Goal: Communication & Community: Answer question/provide support

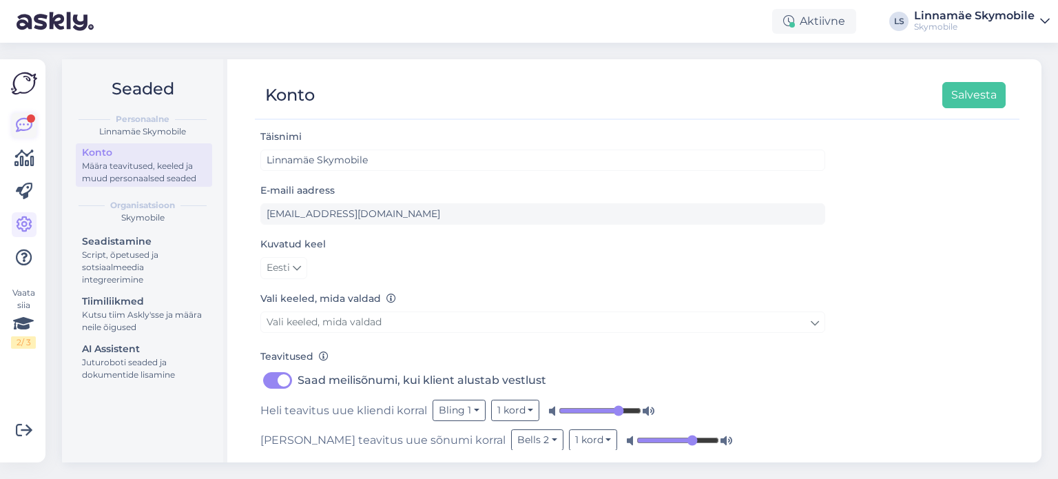
click at [18, 126] on icon at bounding box center [24, 125] width 17 height 17
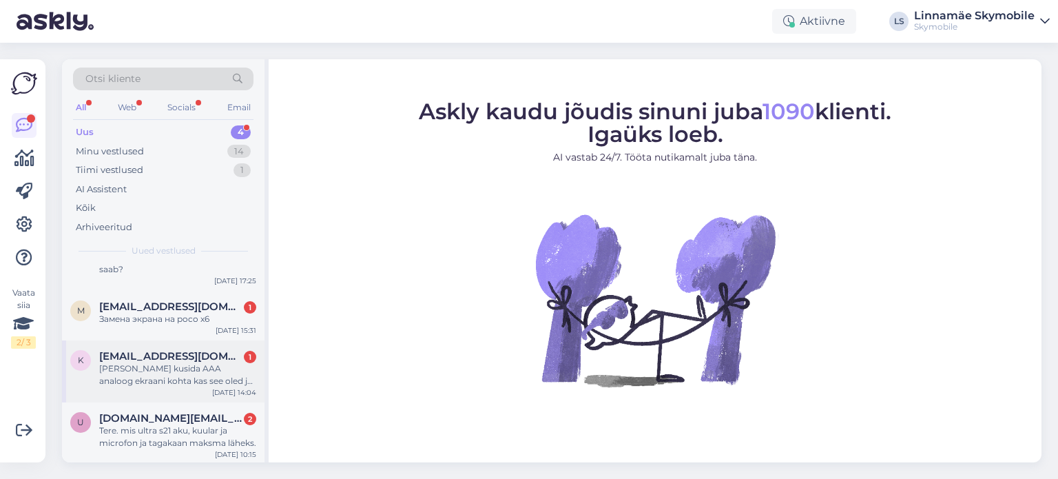
scroll to position [38, 0]
click at [145, 428] on div "Tere. mis ultra s21 aku, kuular ja microfon ja tagakaan maksma läheks." at bounding box center [177, 435] width 157 height 25
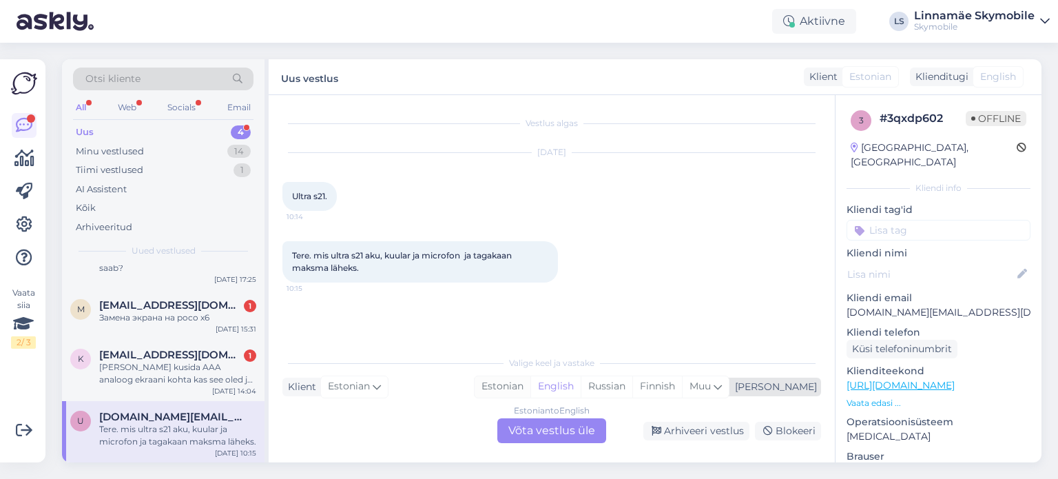
click at [530, 381] on div "Estonian" at bounding box center [503, 386] width 56 height 21
click at [521, 431] on div "Estonian to Estonian Võta vestlus üle" at bounding box center [551, 430] width 109 height 25
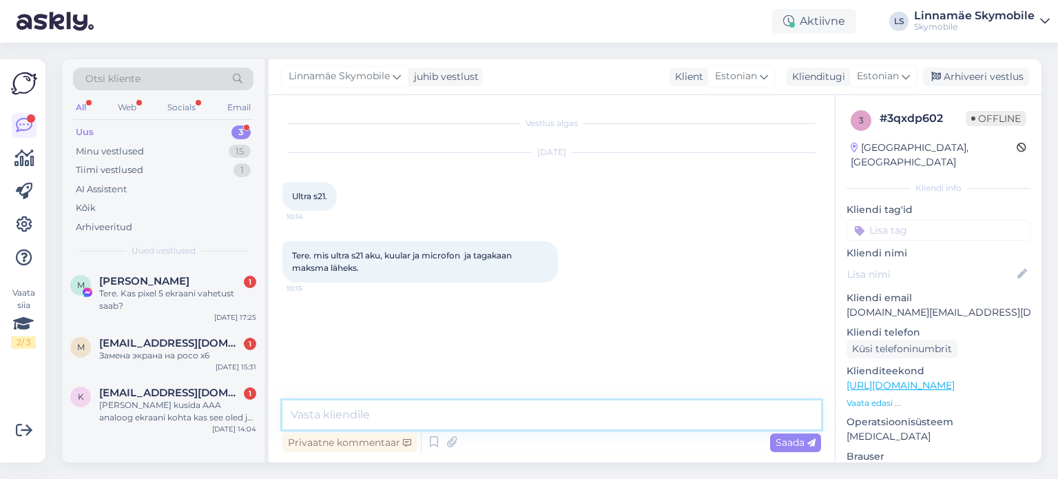
click at [464, 409] on textarea at bounding box center [551, 414] width 539 height 29
click at [588, 415] on textarea "Tere. Aku 79, Tagakaan 89, mikrofon 65 ja kuular" at bounding box center [551, 414] width 539 height 29
type textarea "Tere. Aku 79, Tagakaan 89, mikrofon 65 ja kuulari vahetus 55"
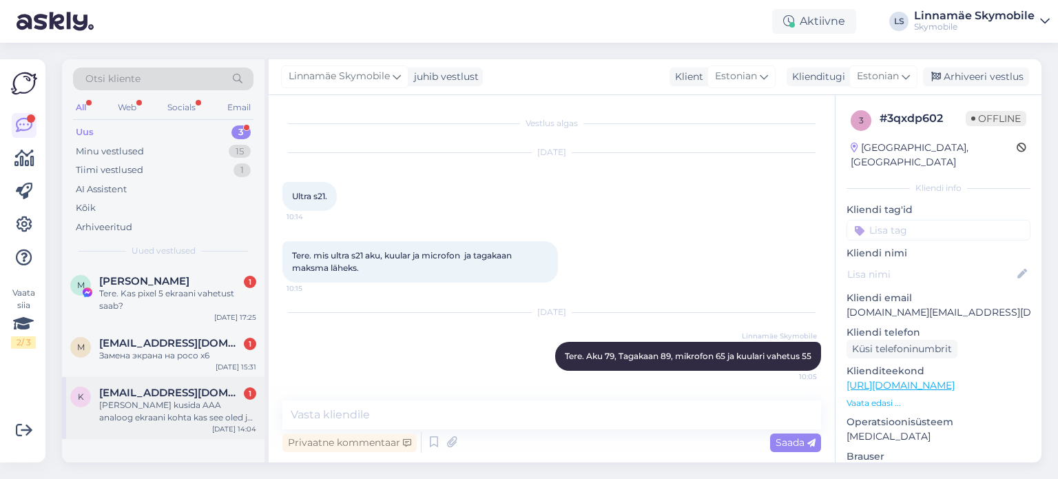
click at [156, 424] on div "K [EMAIL_ADDRESS][DOMAIN_NAME] 1 [PERSON_NAME] kusida AAA analoog ekraani kohta…" at bounding box center [163, 408] width 203 height 62
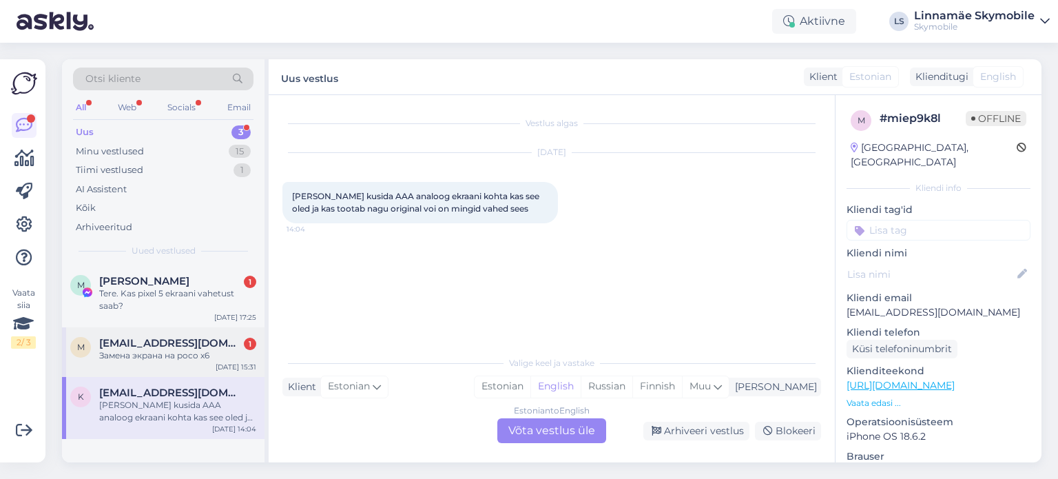
click at [158, 351] on div "Замена экрана на poco x6" at bounding box center [177, 355] width 157 height 12
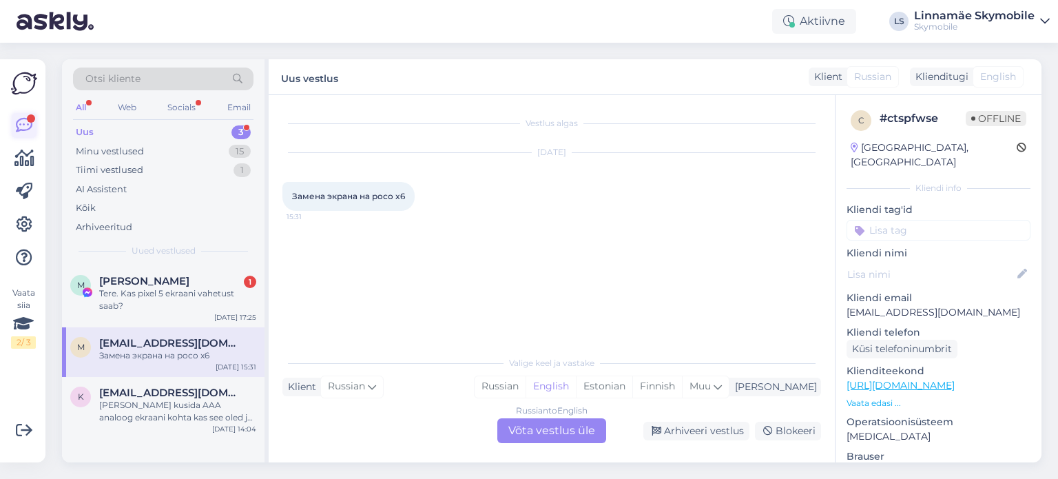
click at [25, 126] on icon at bounding box center [24, 125] width 17 height 17
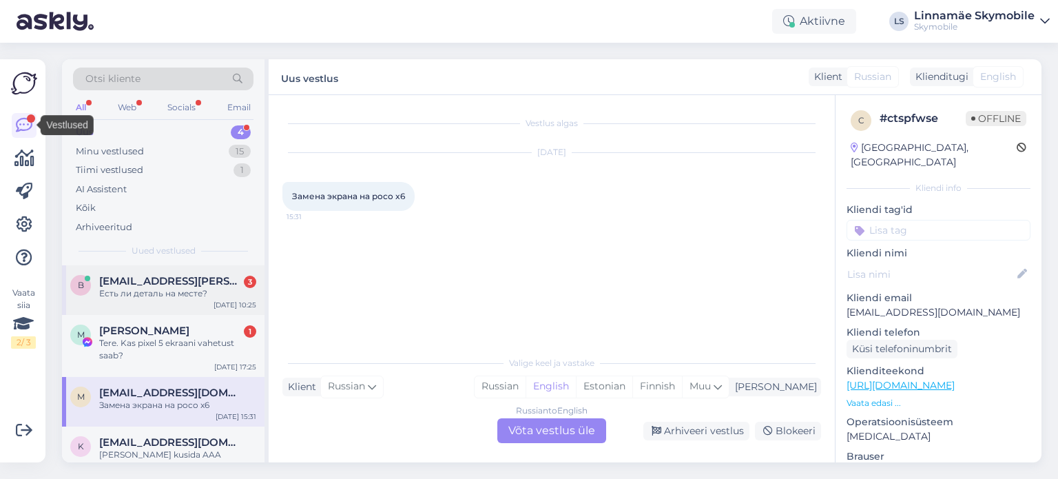
click at [196, 301] on div "B [EMAIL_ADDRESS][PERSON_NAME][DOMAIN_NAME] 3 Есть ли деталь на месте? [DATE] 1…" at bounding box center [163, 290] width 203 height 50
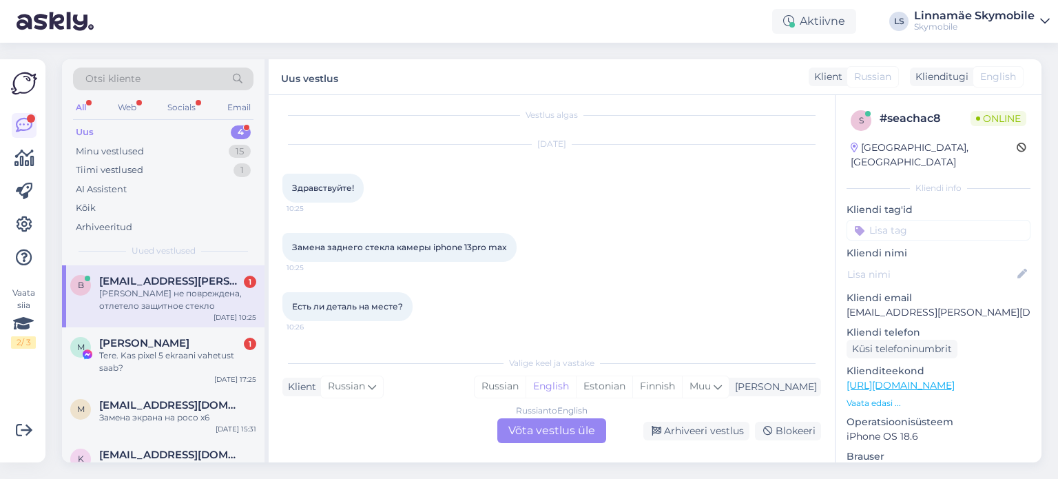
scroll to position [67, 0]
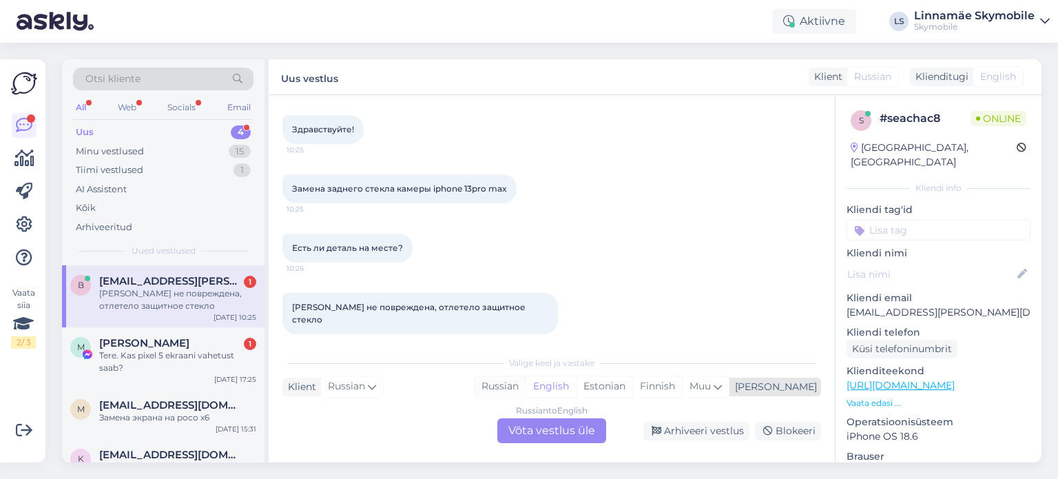
click at [526, 384] on div "Russian" at bounding box center [500, 386] width 51 height 21
click at [557, 435] on div "Russian to Russian Võta vestlus üle" at bounding box center [551, 430] width 109 height 25
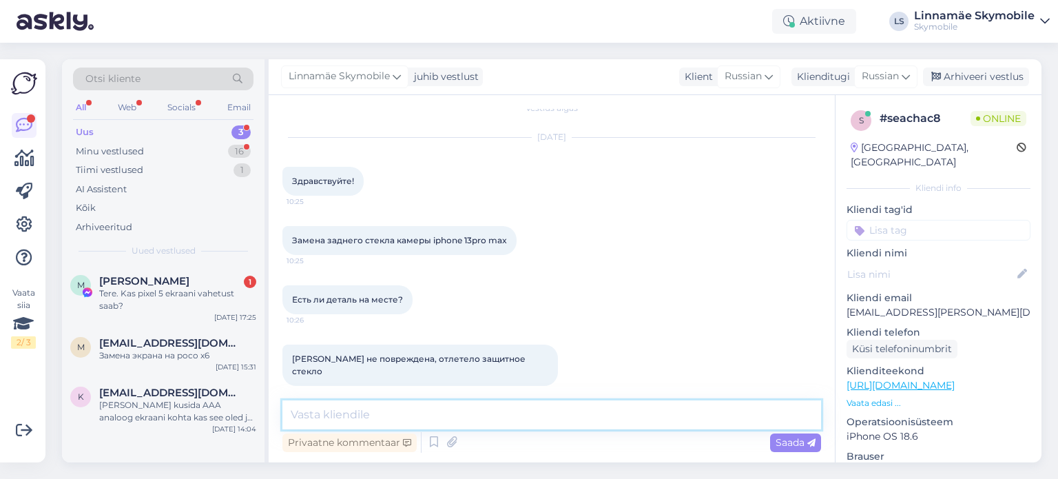
click at [457, 413] on textarea at bounding box center [551, 414] width 539 height 29
click at [639, 408] on textarea "Здравствуйте. Замена стекла камеры стоит 65 евро." at bounding box center [551, 414] width 539 height 29
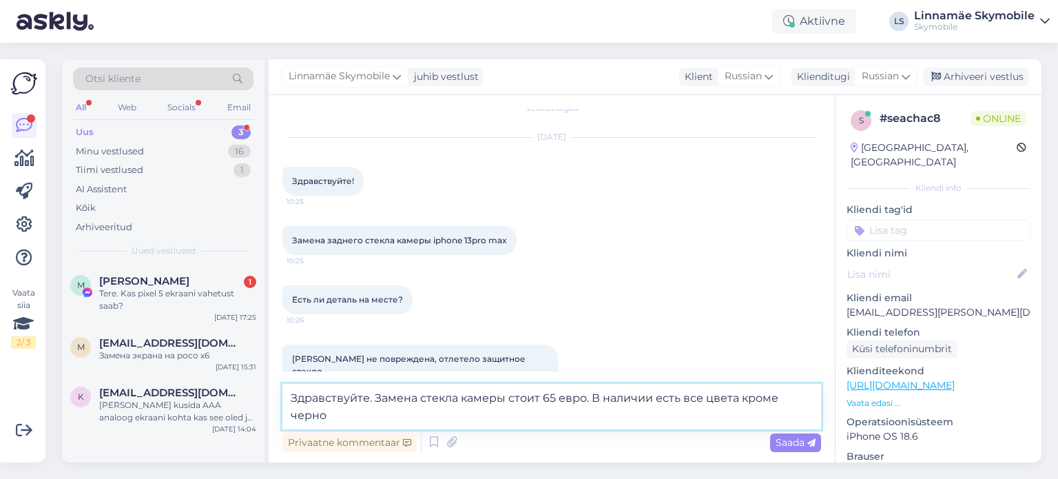
scroll to position [32, 0]
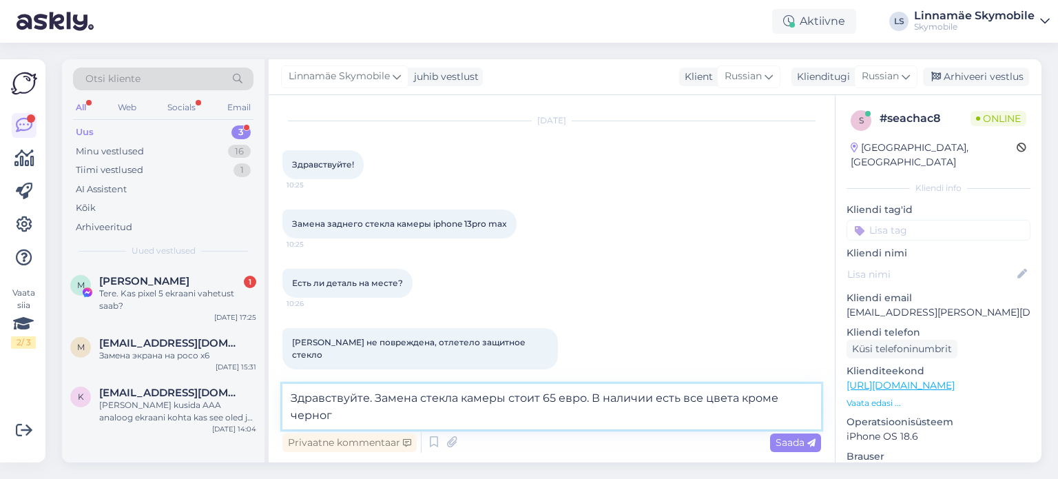
type textarea "Здравствуйте. Замена стекла камеры стоит 65 евро. В наличии есть все цвета кром…"
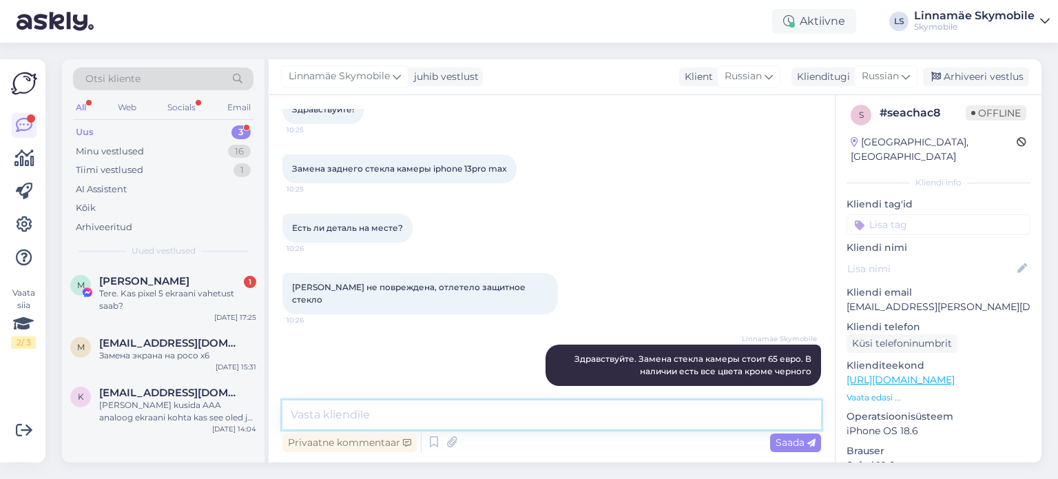
scroll to position [0, 0]
